Goal: Task Accomplishment & Management: Use online tool/utility

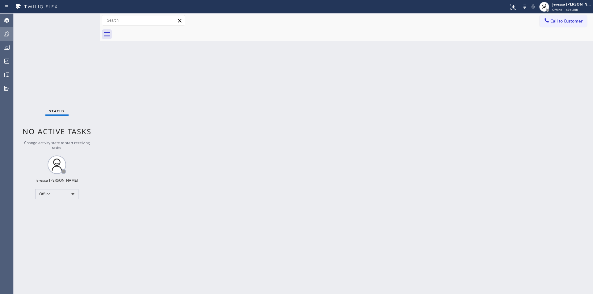
click at [9, 32] on icon at bounding box center [6, 33] width 7 height 7
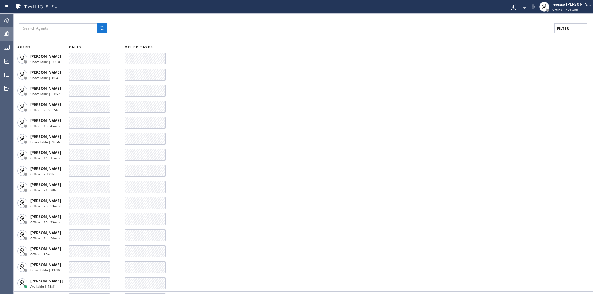
click at [570, 28] on button "Filter" at bounding box center [570, 28] width 33 height 10
click at [517, 73] on label "Available" at bounding box center [547, 72] width 81 height 5
click at [507, 73] on input "Available" at bounding box center [502, 72] width 7 height 7
checkbox input "true"
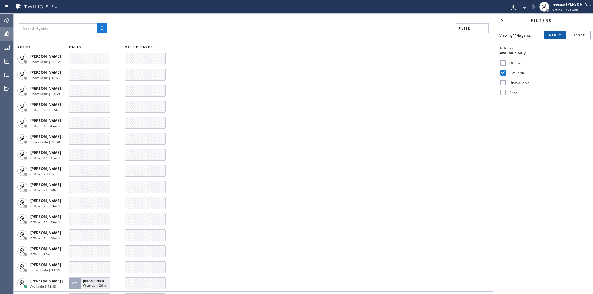
click at [557, 34] on span "Apply" at bounding box center [555, 35] width 13 height 4
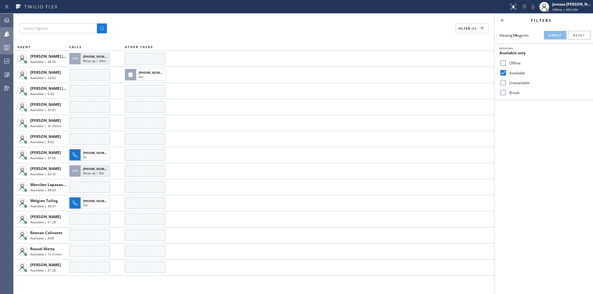
click at [5, 46] on circle at bounding box center [5, 46] width 1 height 1
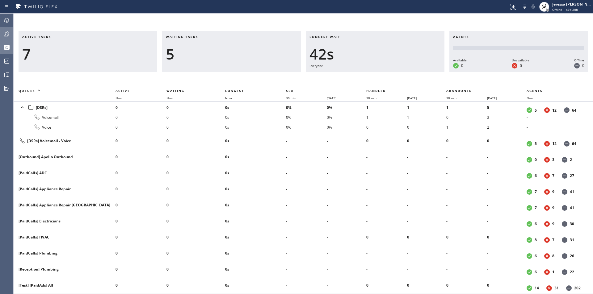
click at [4, 32] on icon at bounding box center [6, 33] width 7 height 7
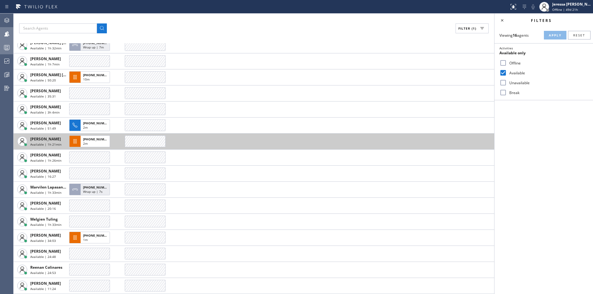
scroll to position [14, 0]
